Goal: Transaction & Acquisition: Purchase product/service

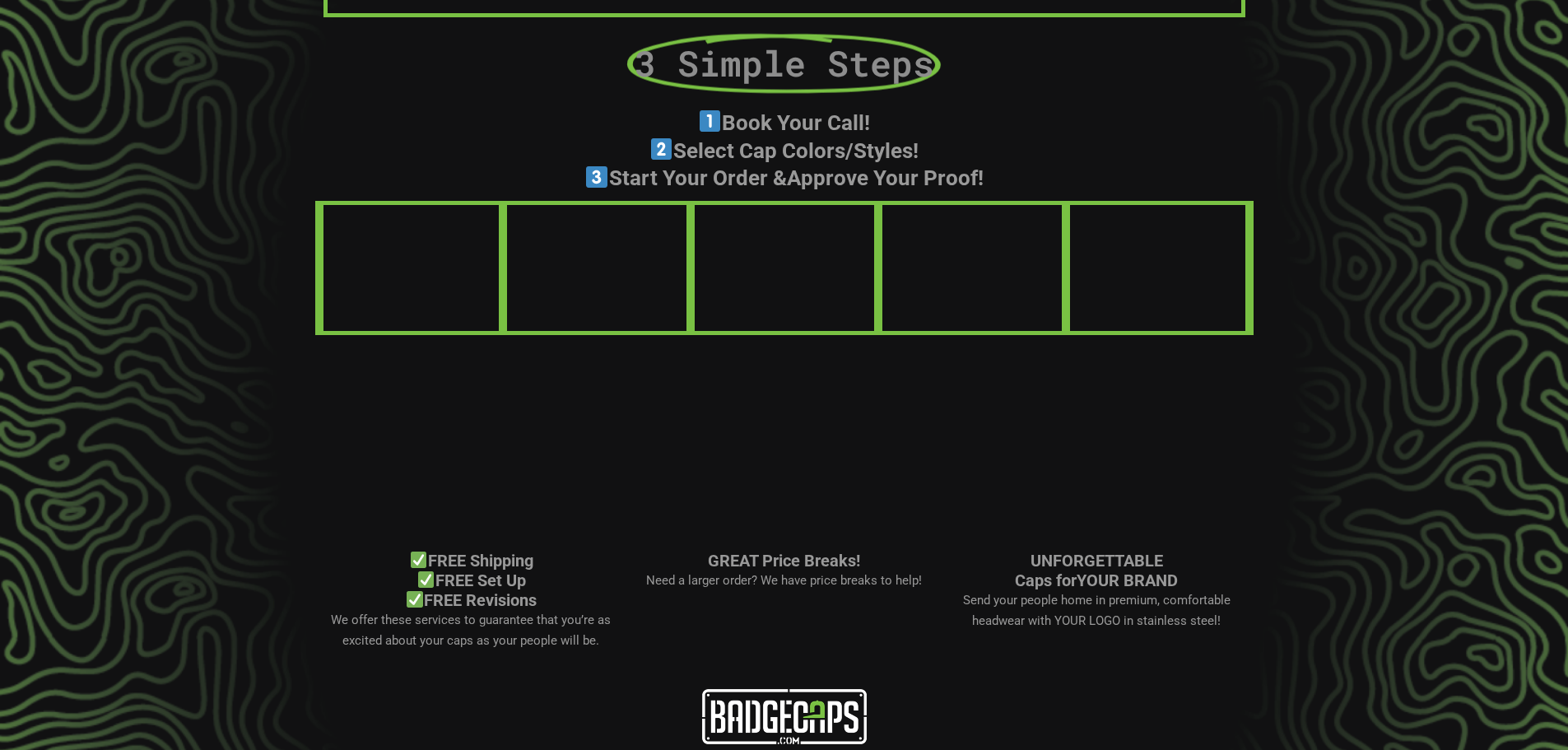
scroll to position [981, 0]
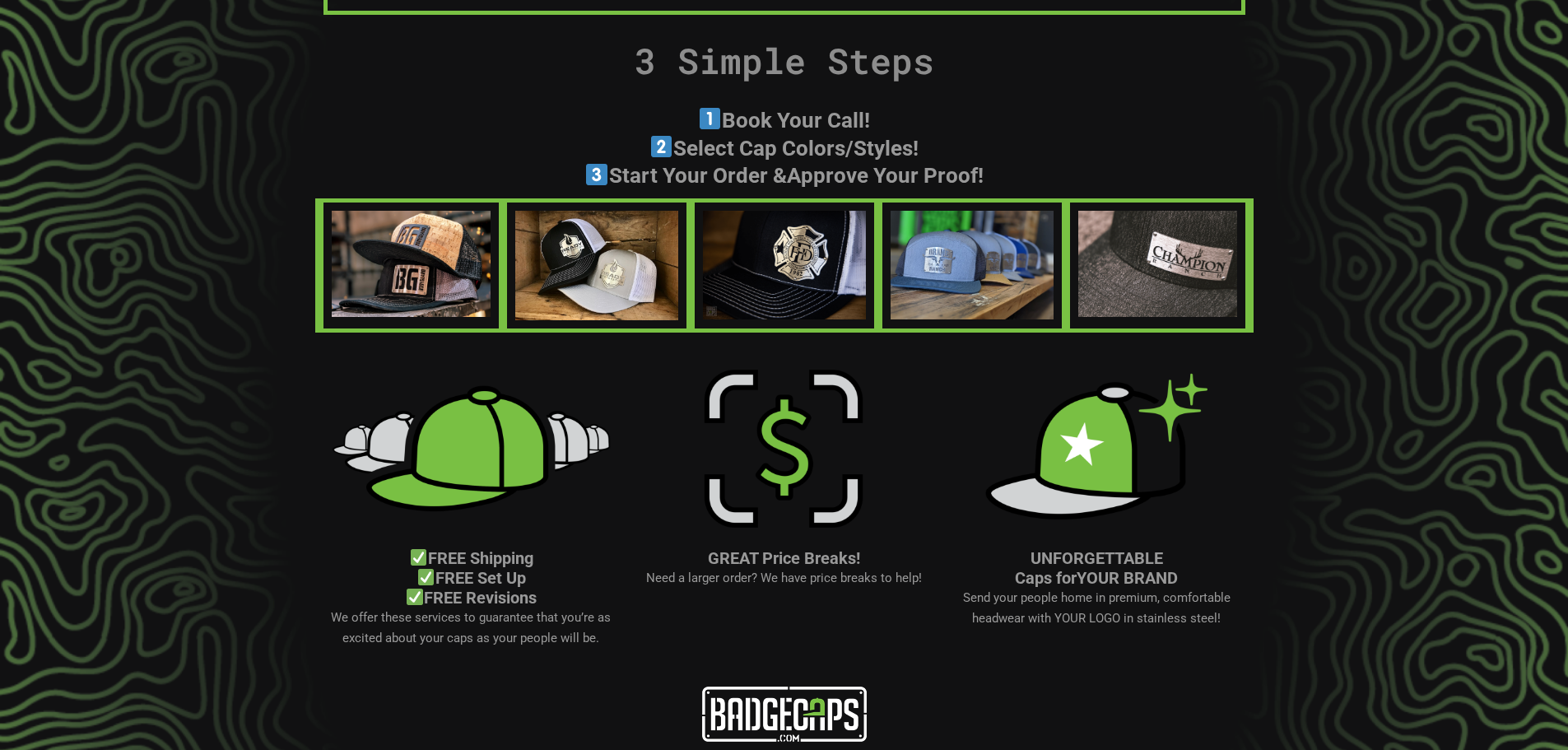
click at [807, 464] on img at bounding box center [783, 449] width 296 height 166
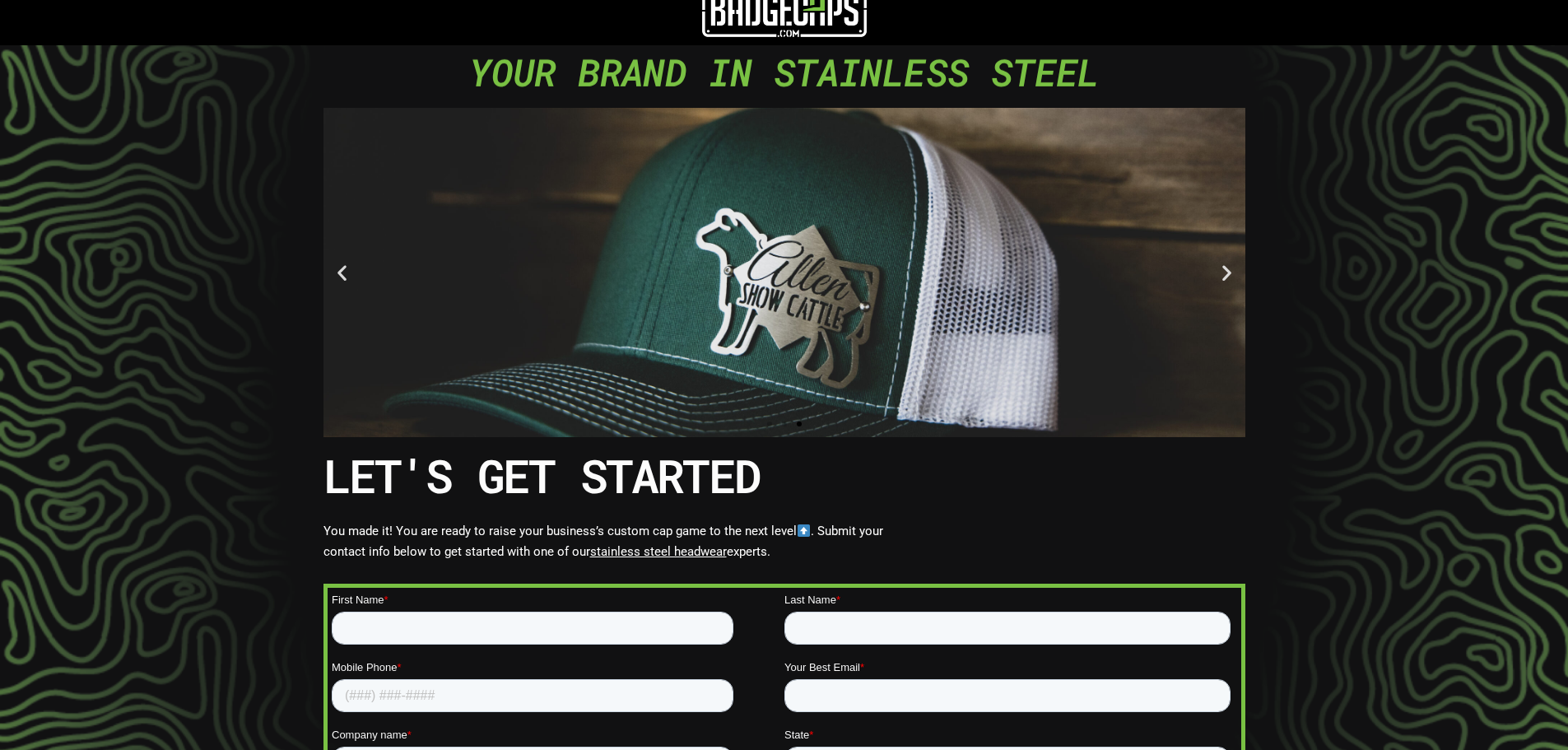
scroll to position [0, 0]
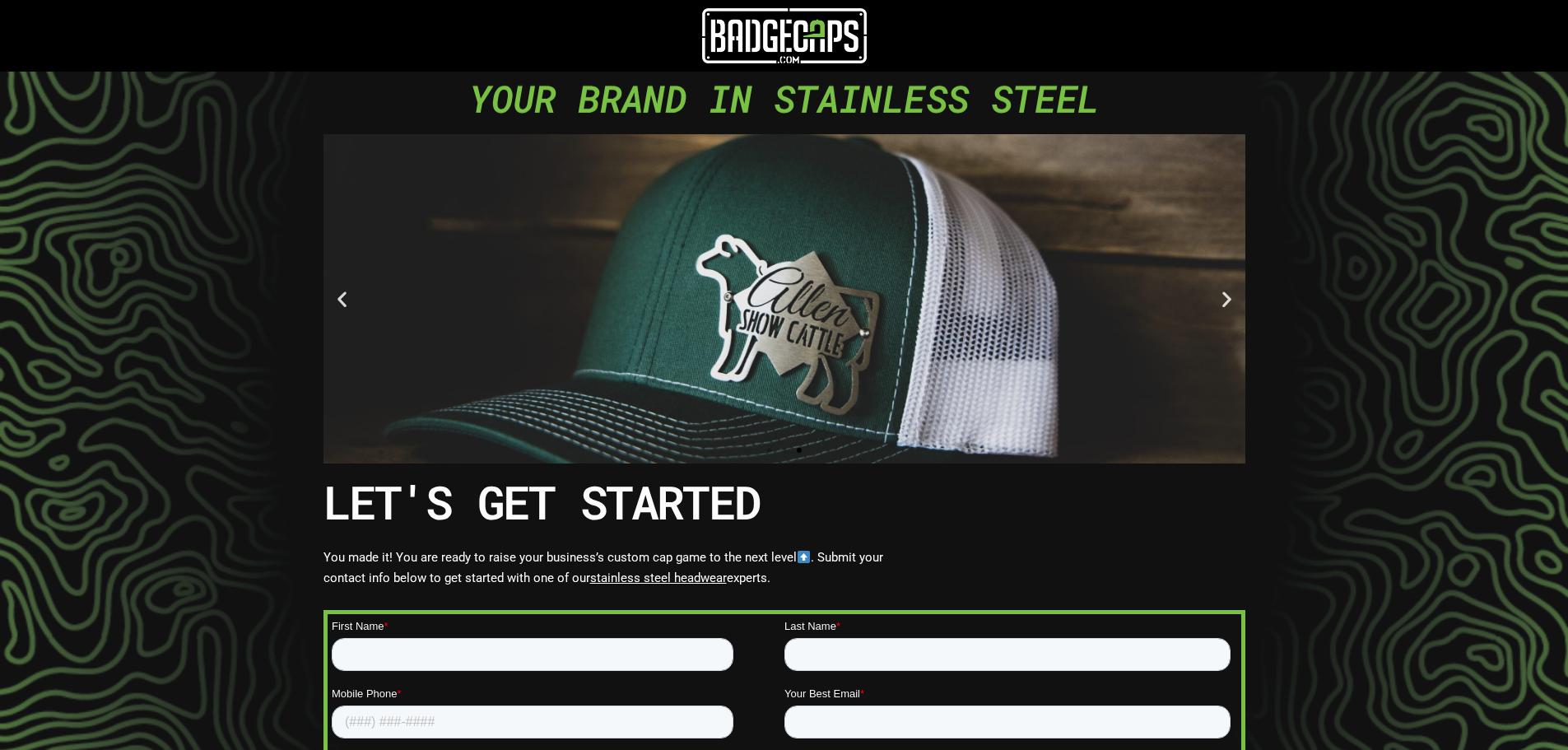
click at [753, 45] on img at bounding box center [784, 36] width 164 height 55
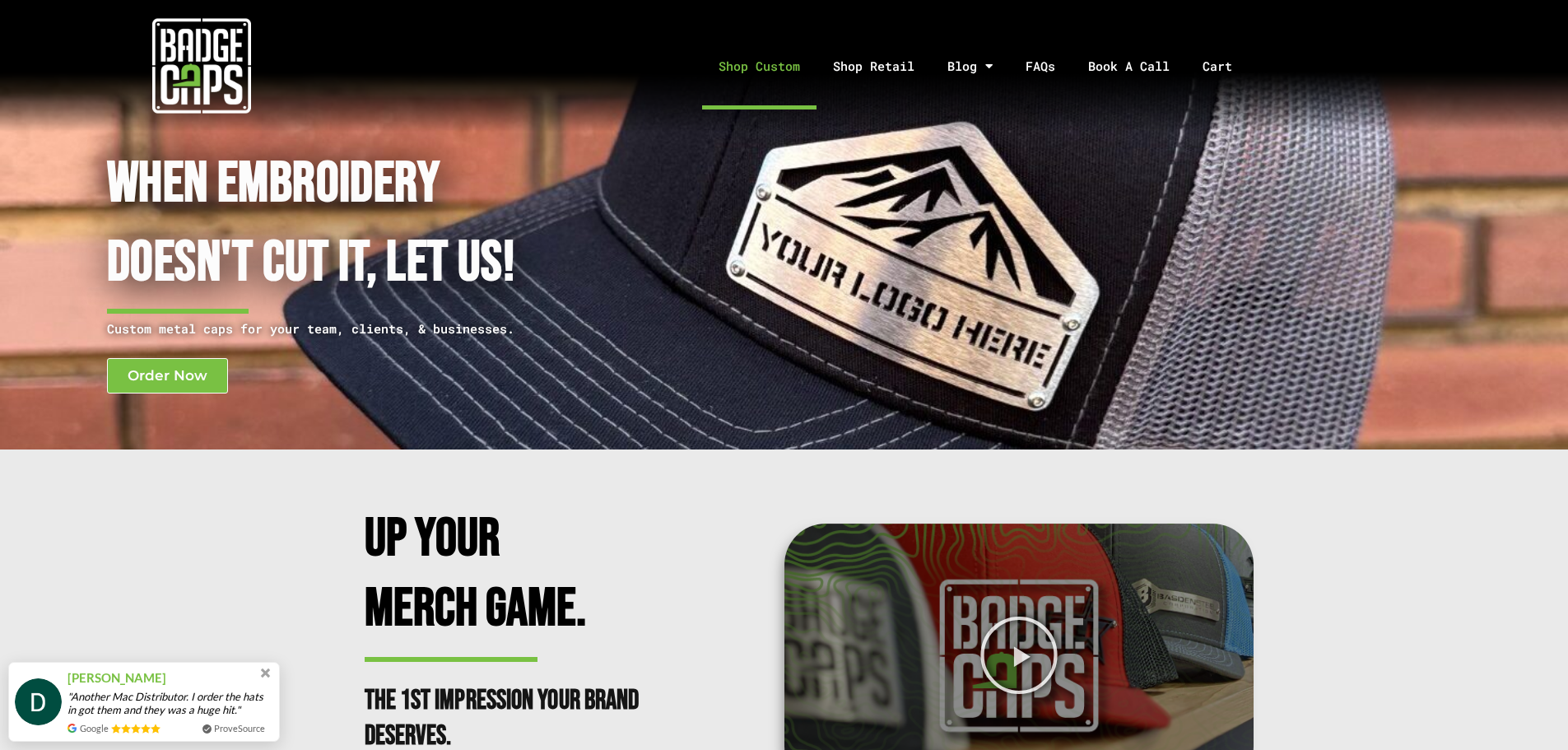
click at [777, 74] on link "Shop Custom" at bounding box center [759, 66] width 114 height 87
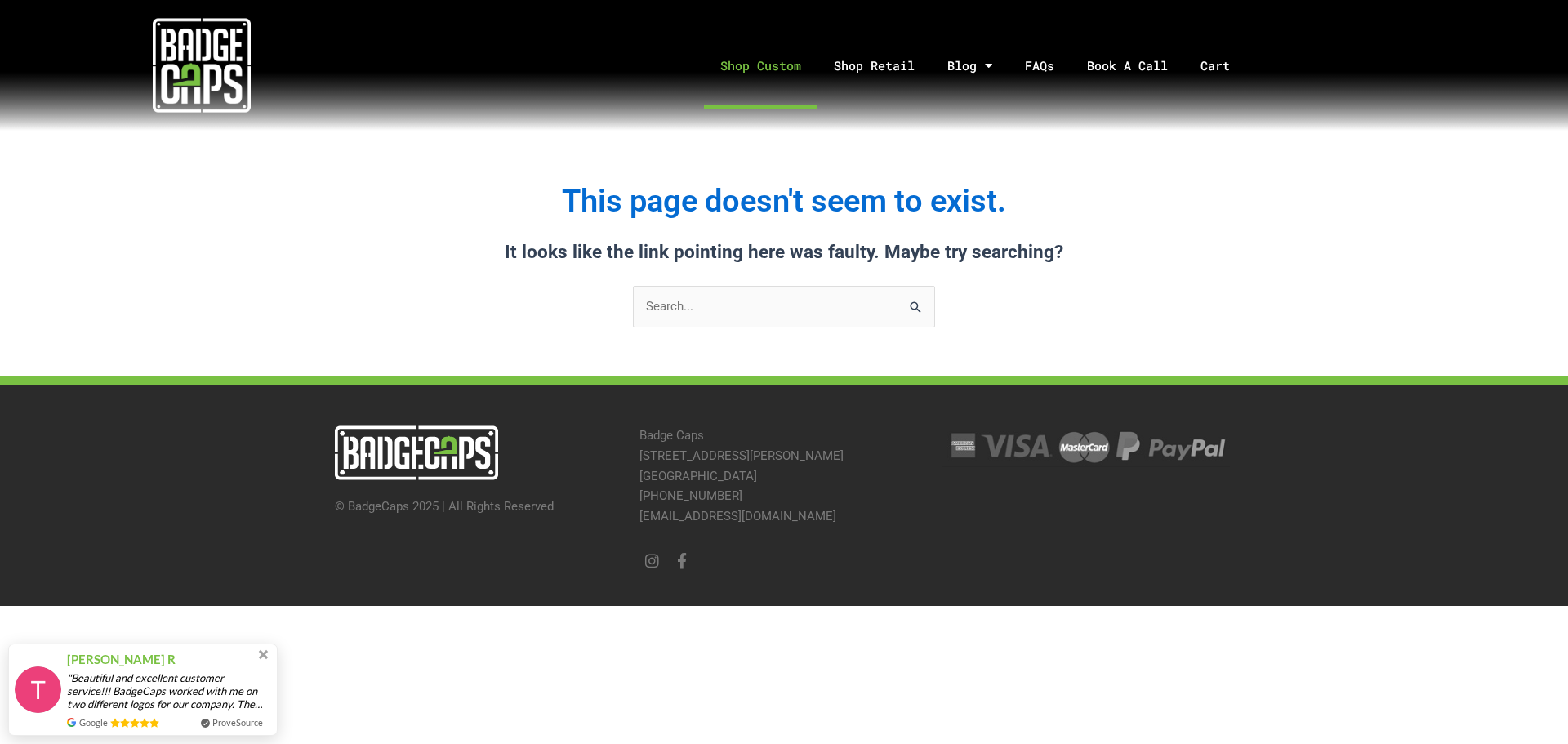
click at [734, 69] on link "Shop Custom" at bounding box center [760, 65] width 113 height 86
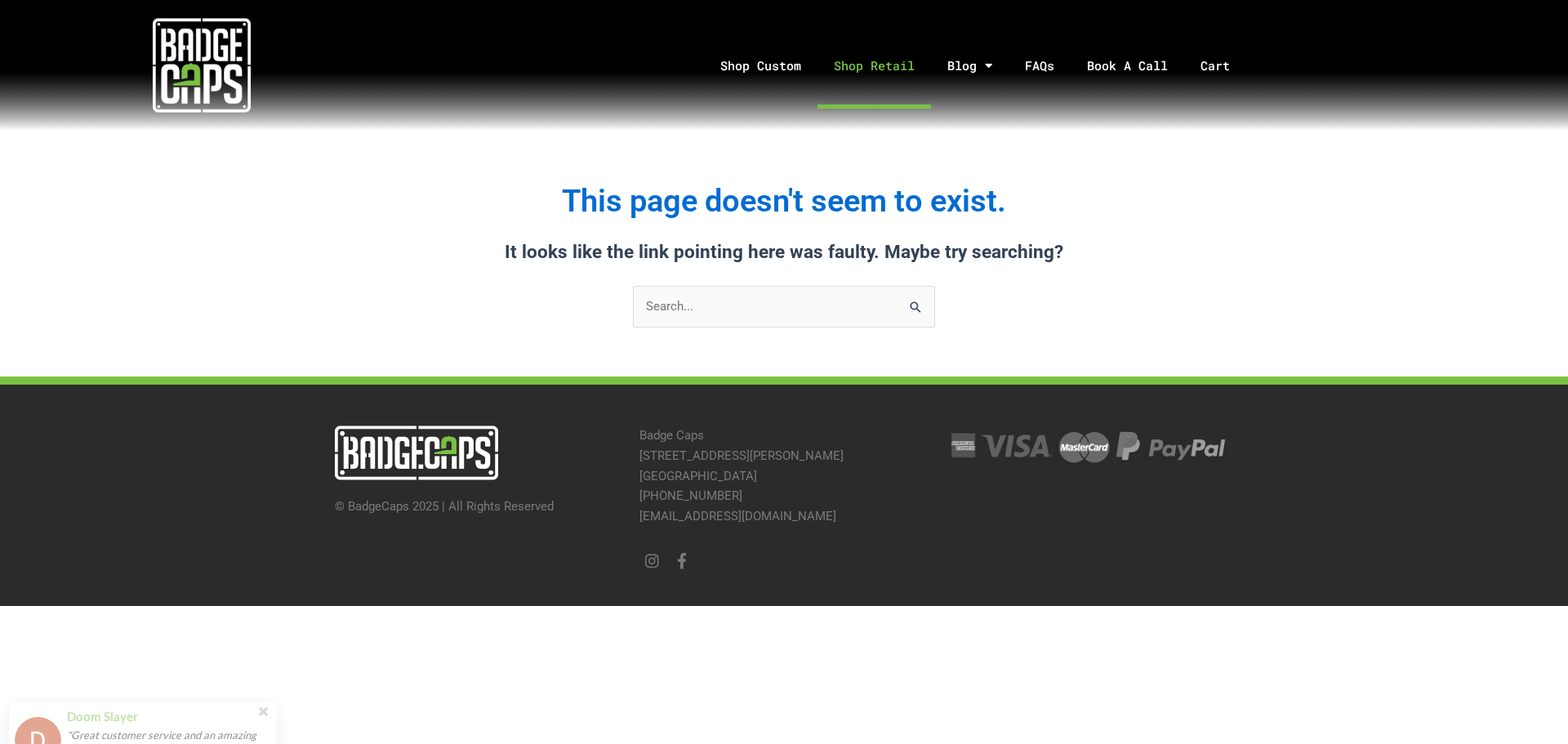
click at [864, 71] on link "Shop Retail" at bounding box center [874, 65] width 113 height 86
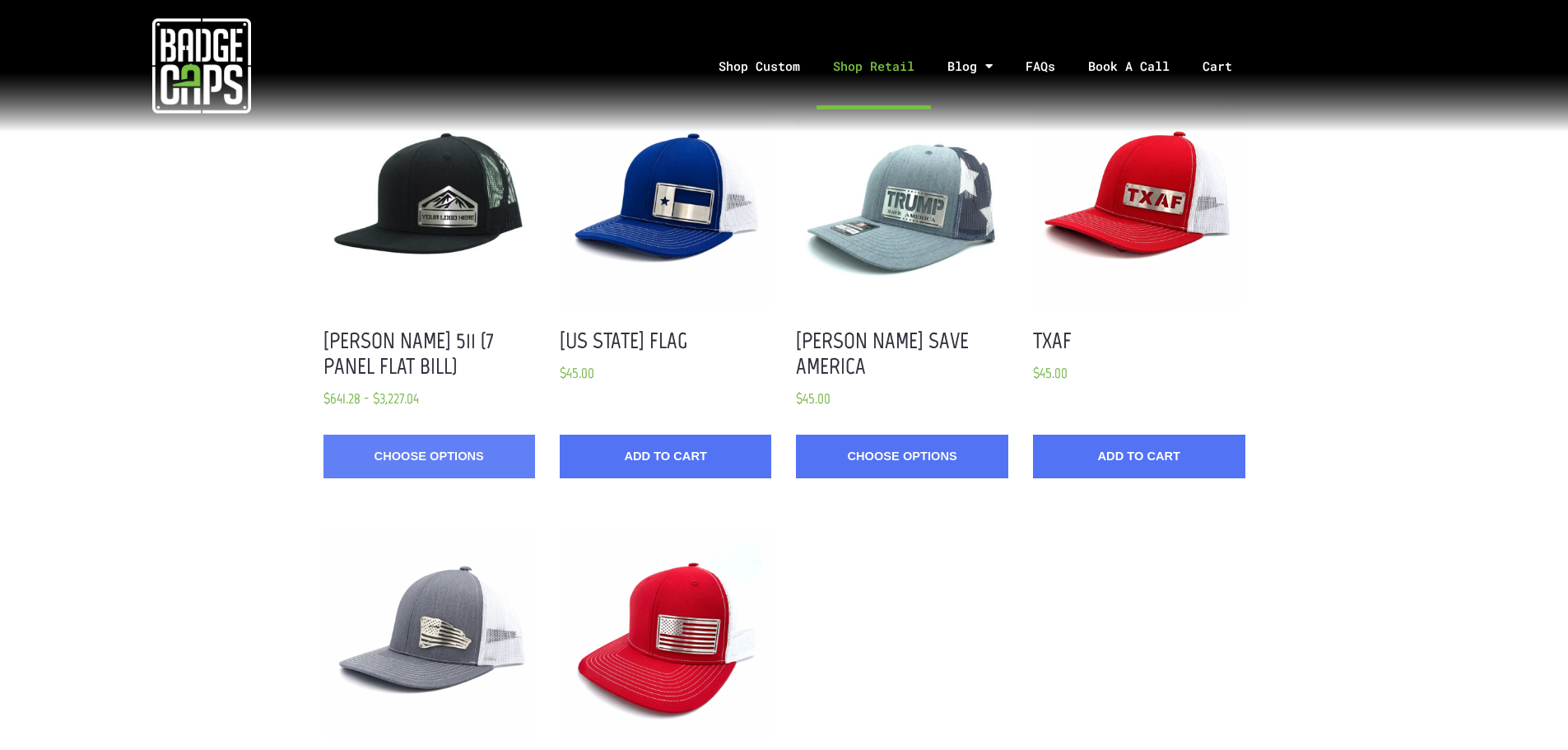
scroll to position [1482, 0]
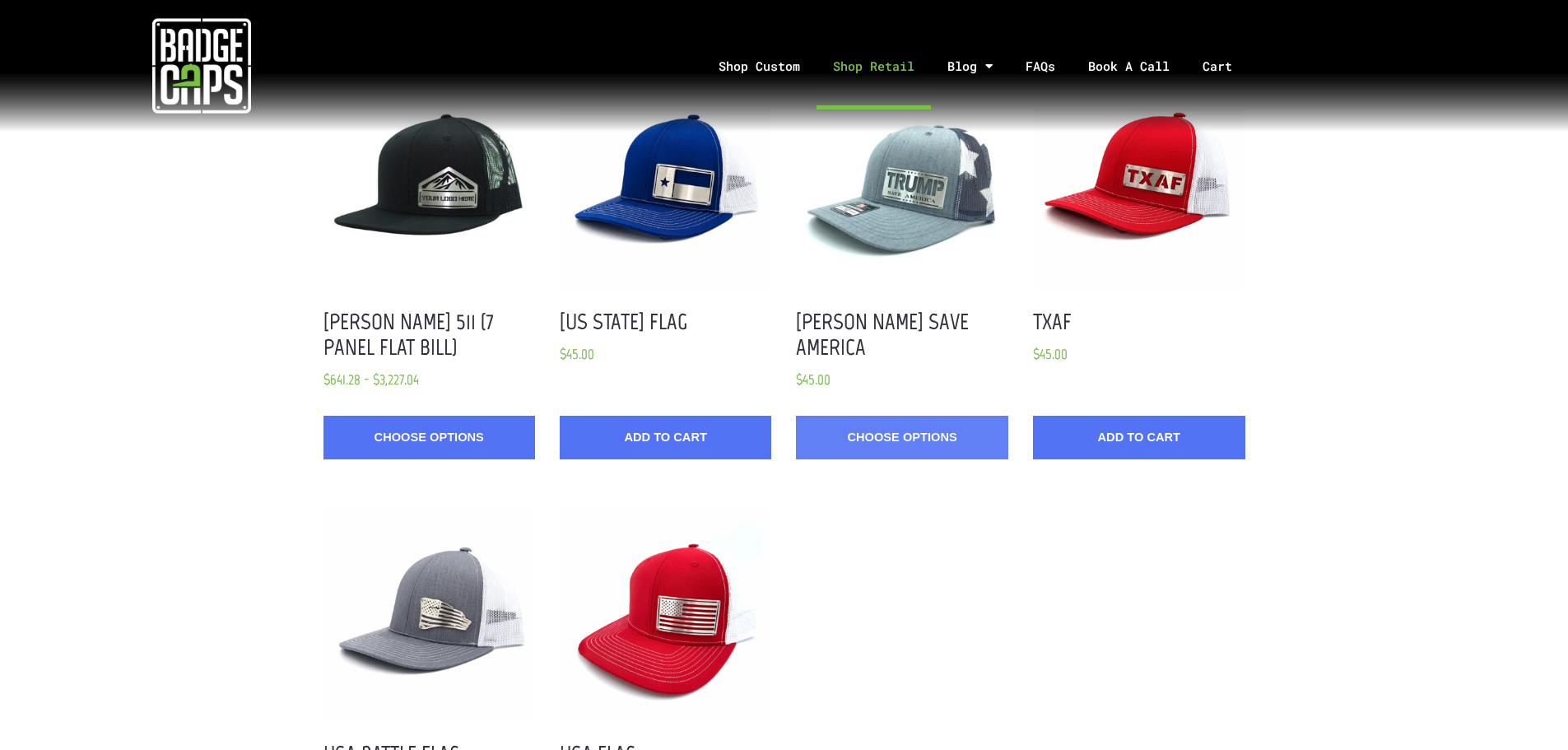
click at [883, 418] on link "Choose Options" at bounding box center [901, 438] width 212 height 44
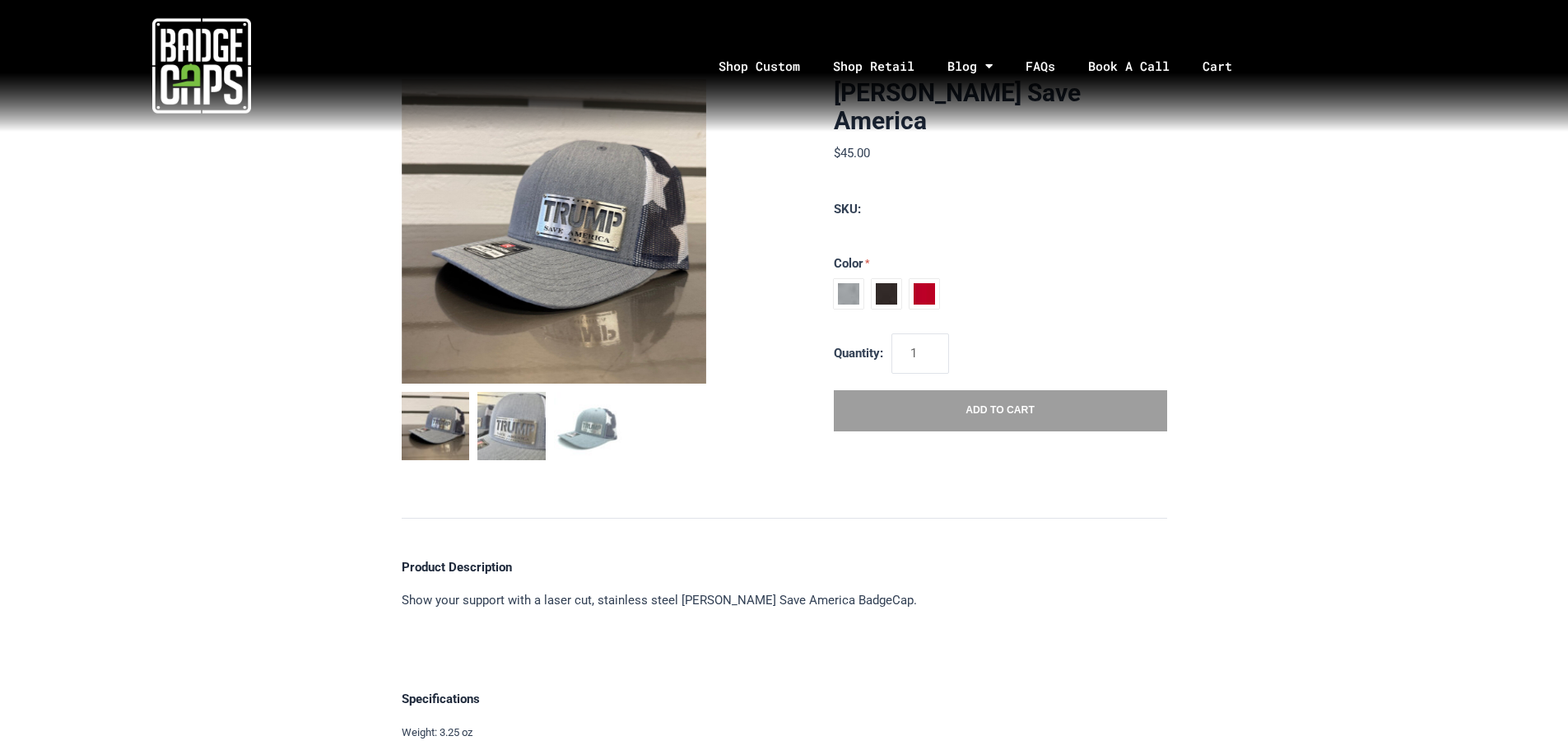
scroll to position [82, 0]
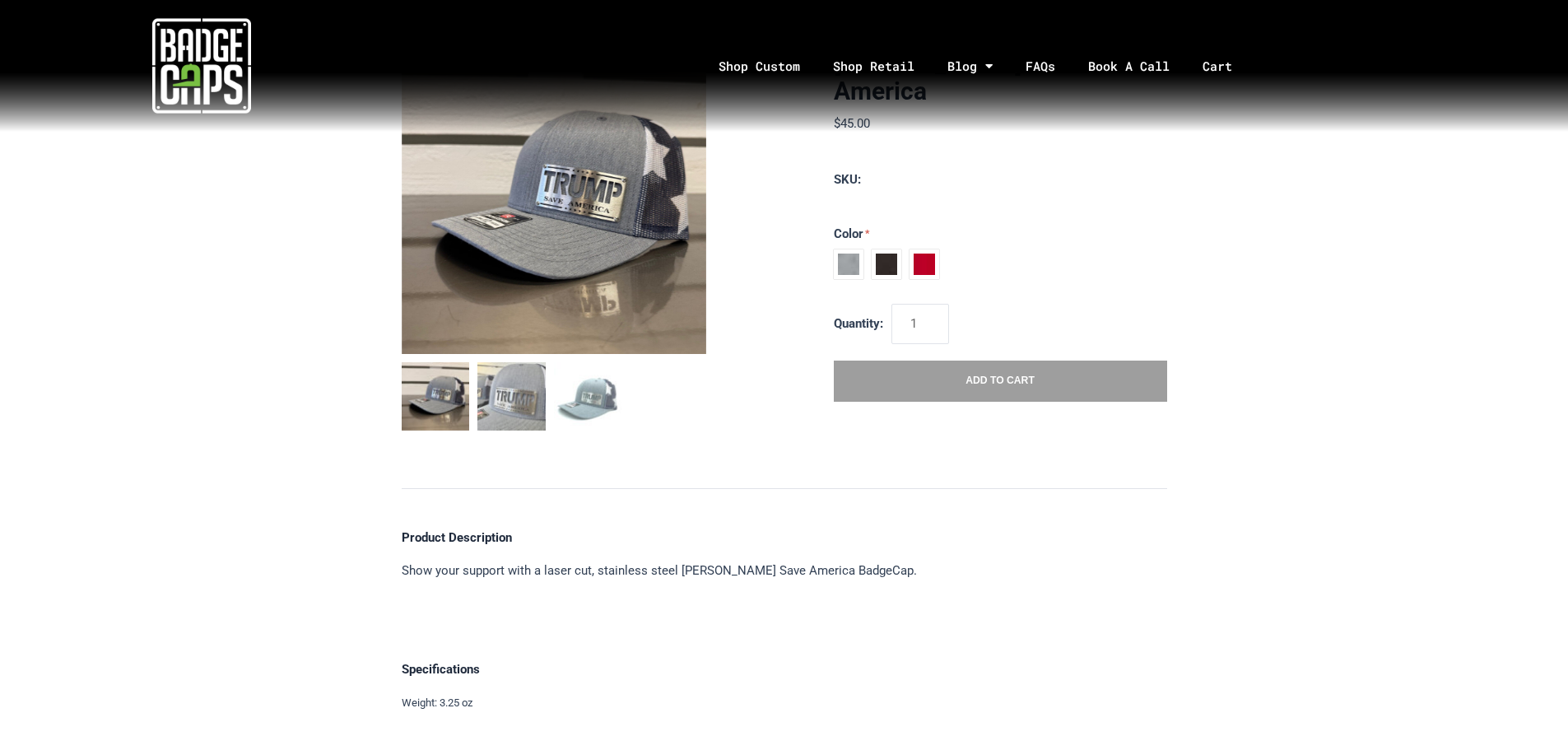
click at [848, 249] on span at bounding box center [848, 264] width 29 height 29
click at [835, 249] on input "Heather Grey / USA Flag" at bounding box center [834, 249] width 1 height 1
radio input "true"
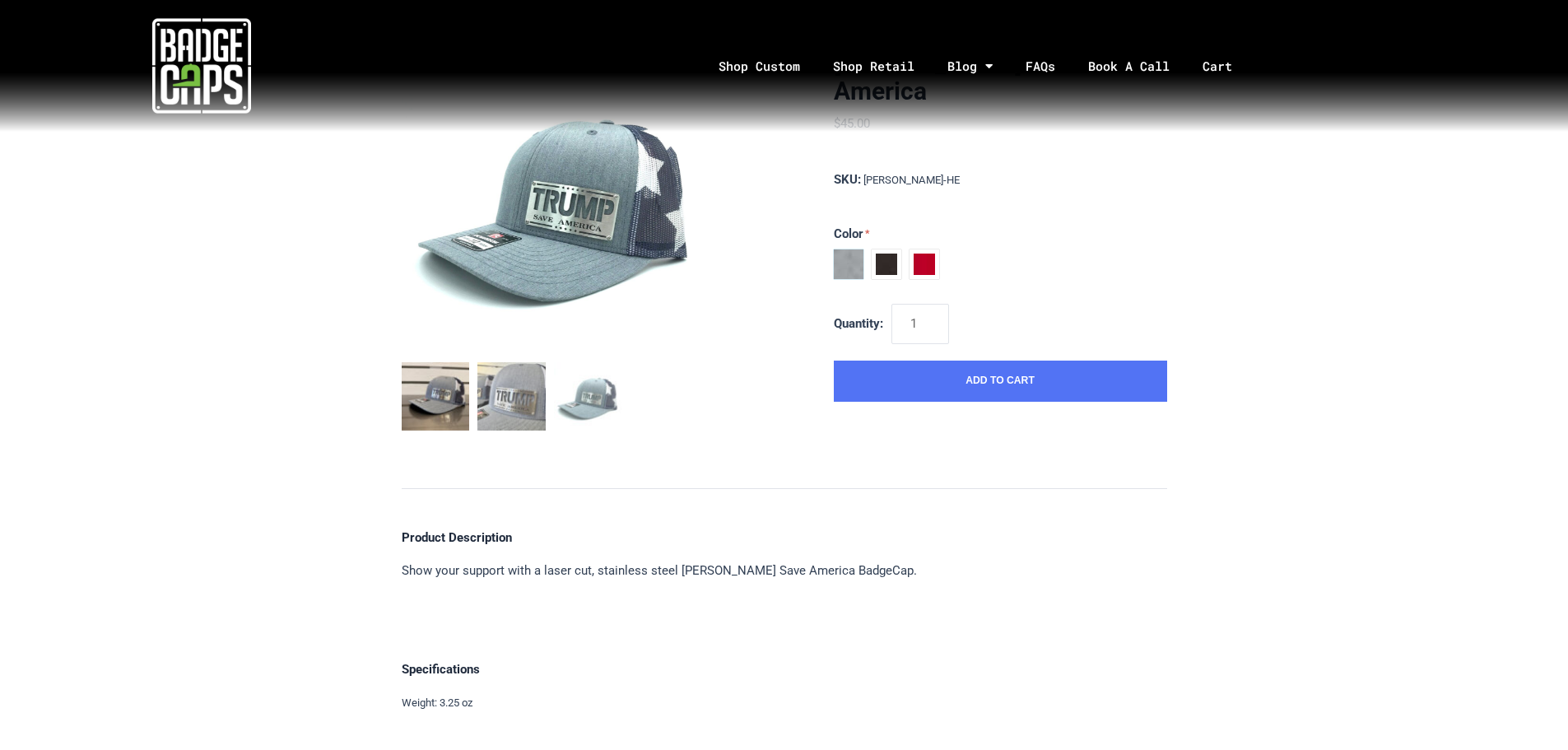
click at [891, 249] on span at bounding box center [886, 264] width 29 height 29
click at [835, 262] on input "Black / Charcoal" at bounding box center [834, 262] width 1 height 1
radio input "true"
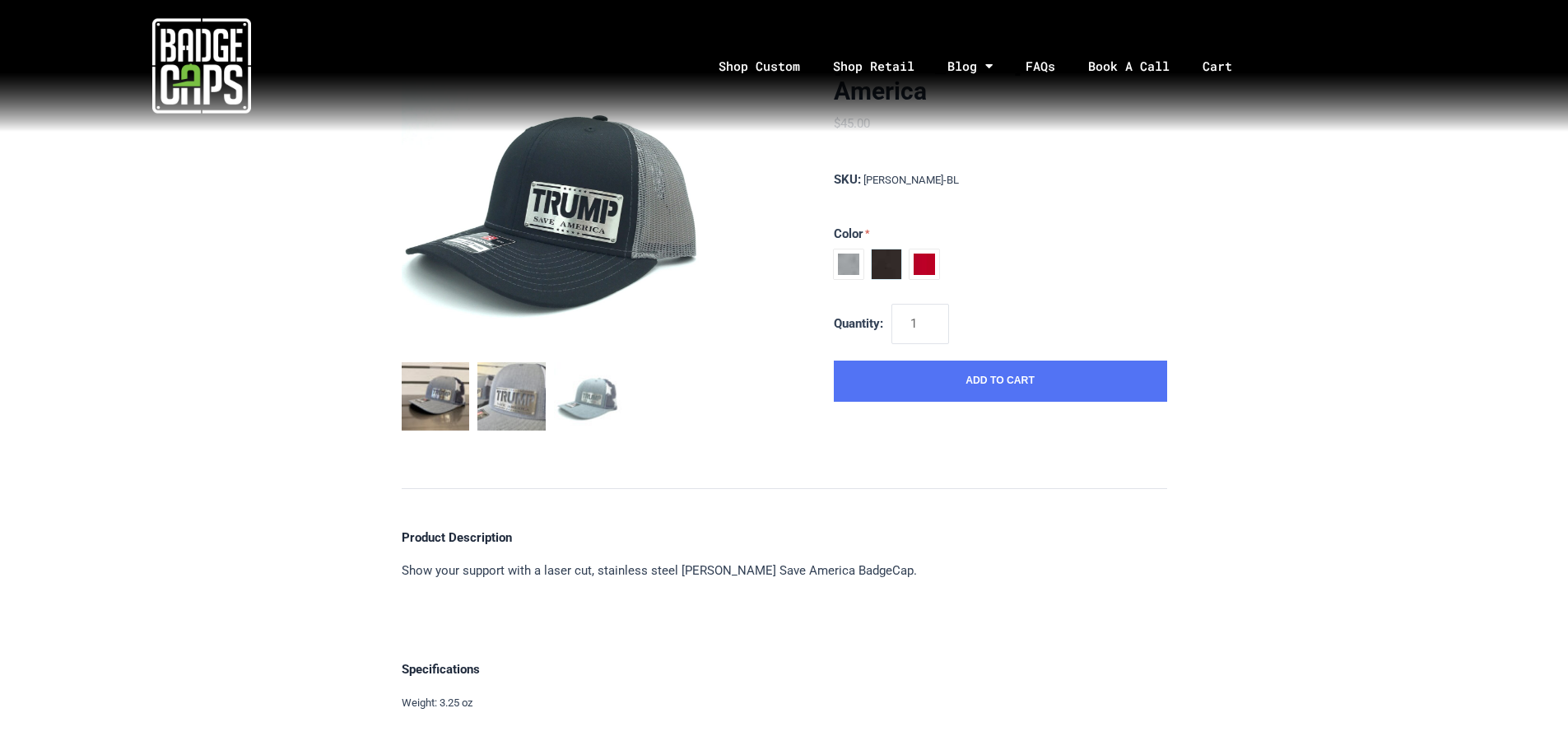
click at [938, 249] on span at bounding box center [924, 264] width 29 height 29
click at [835, 262] on input "Red / White" at bounding box center [834, 262] width 1 height 1
radio input "true"
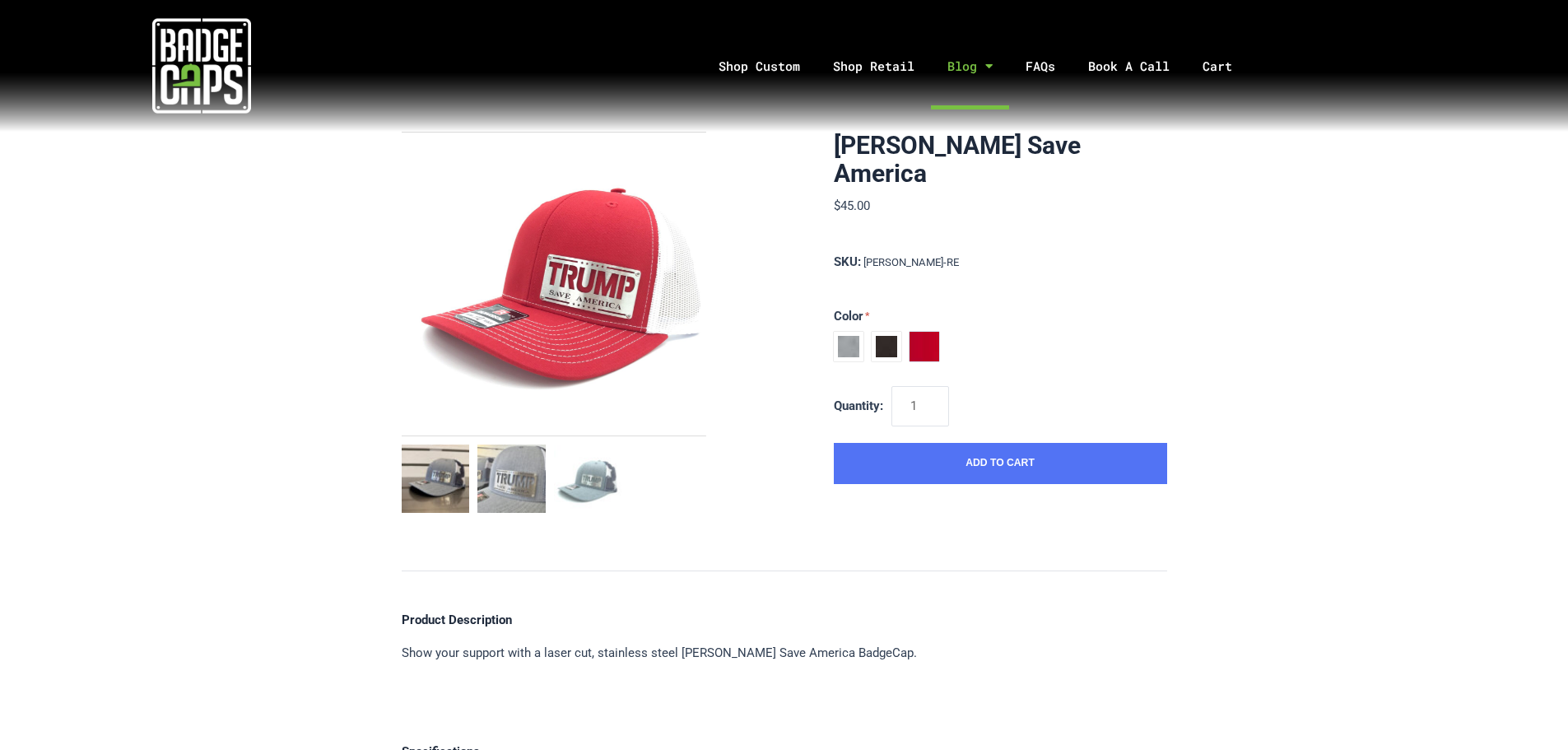
click at [965, 68] on link "Blog" at bounding box center [970, 66] width 78 height 87
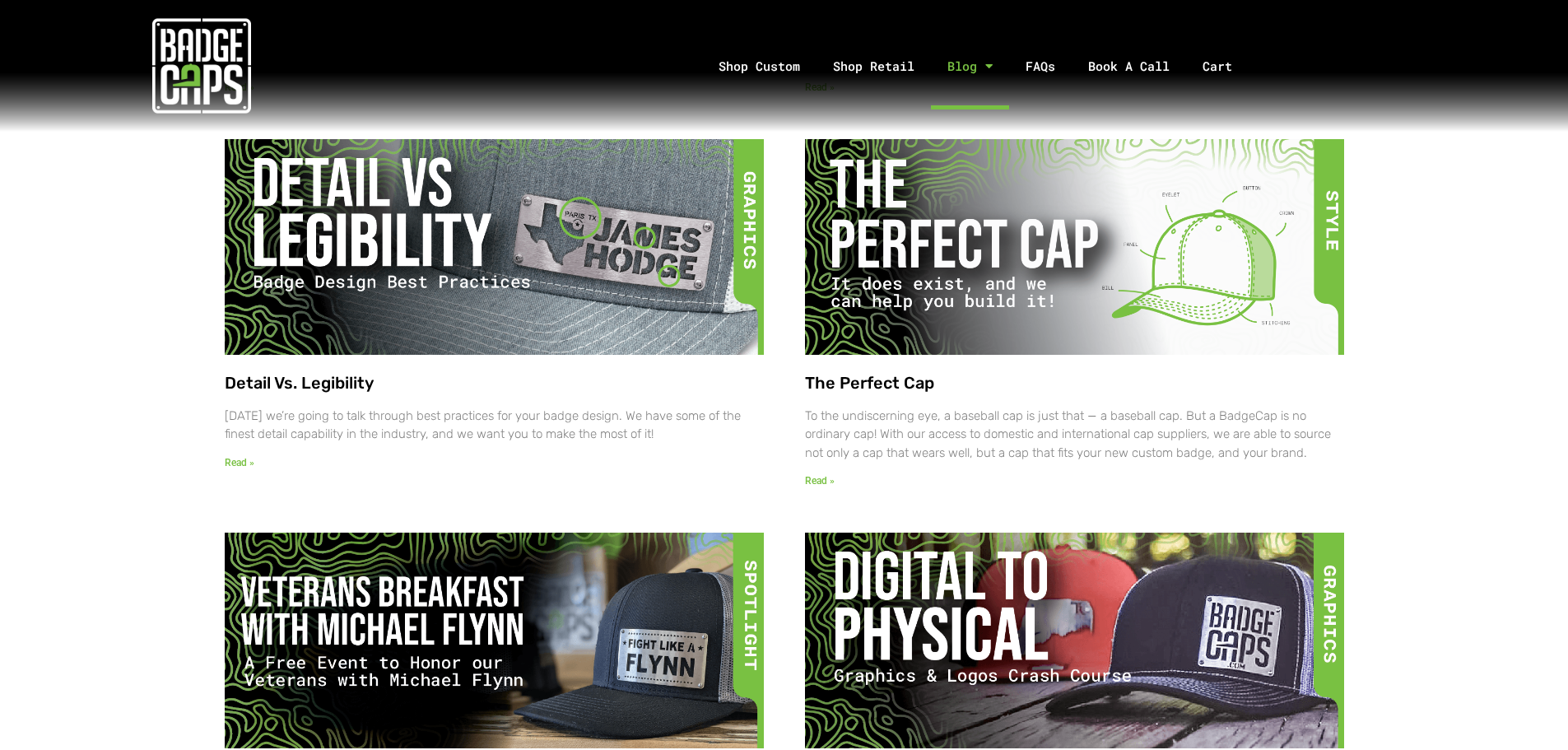
scroll to position [1728, 0]
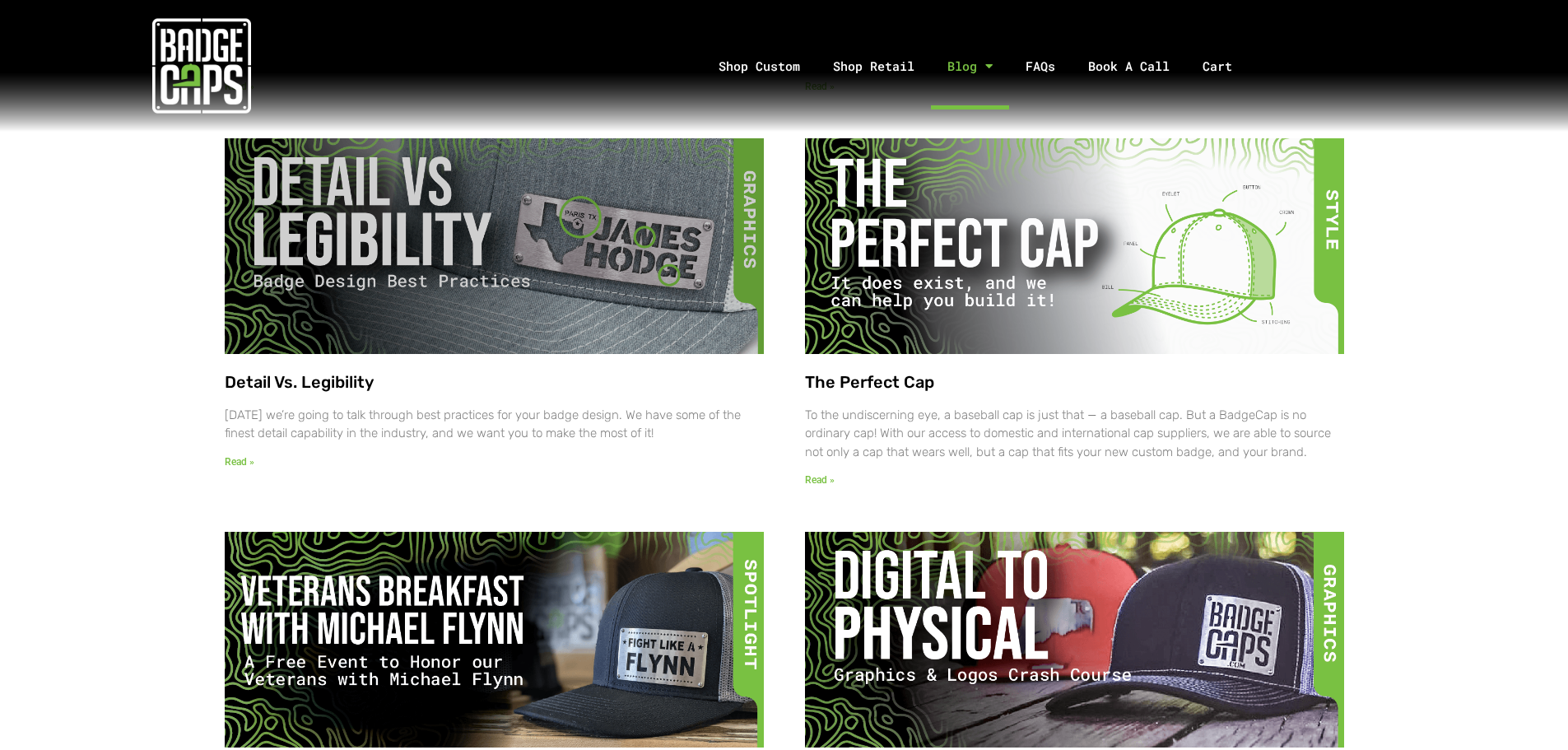
click at [509, 264] on img at bounding box center [492, 245] width 551 height 218
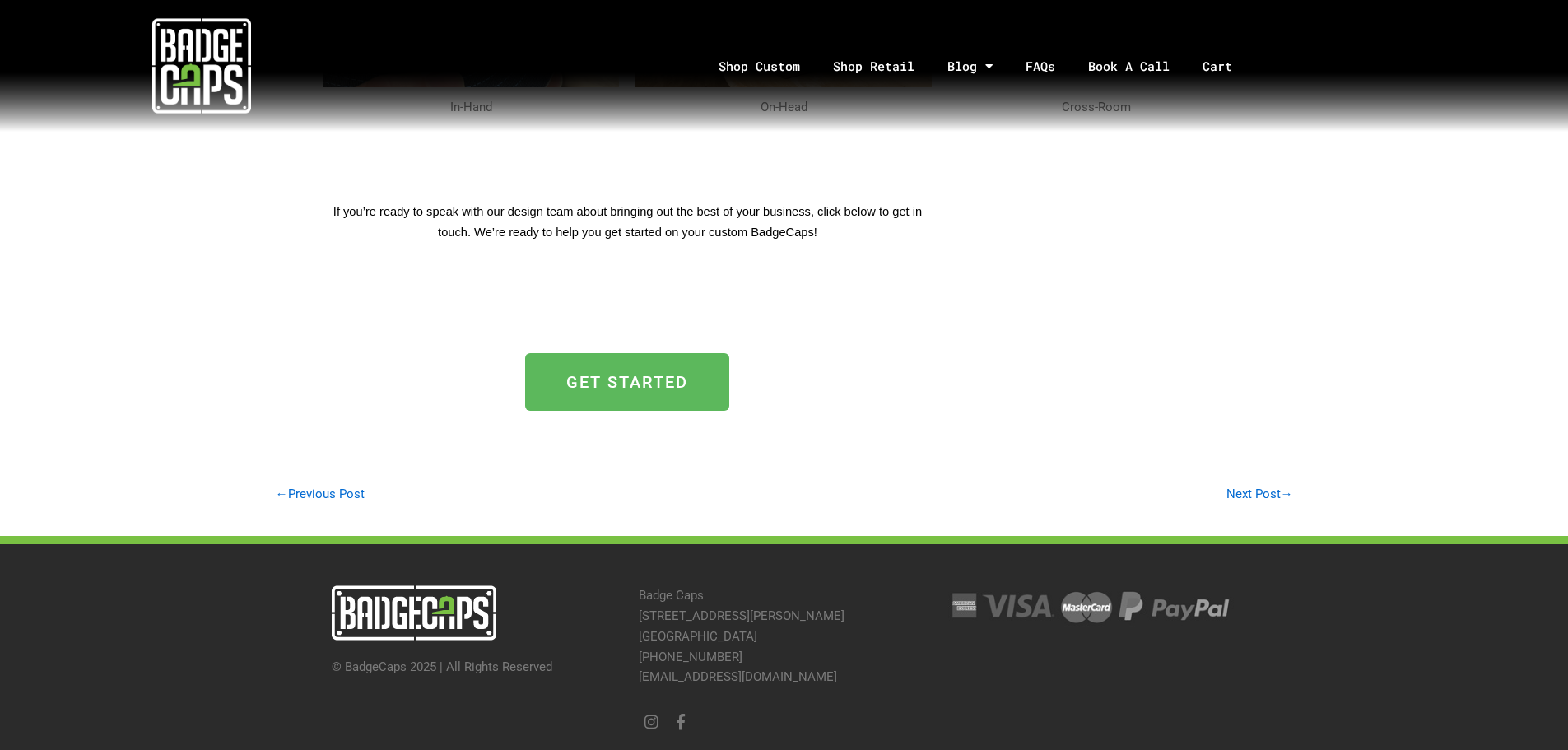
scroll to position [2884, 0]
